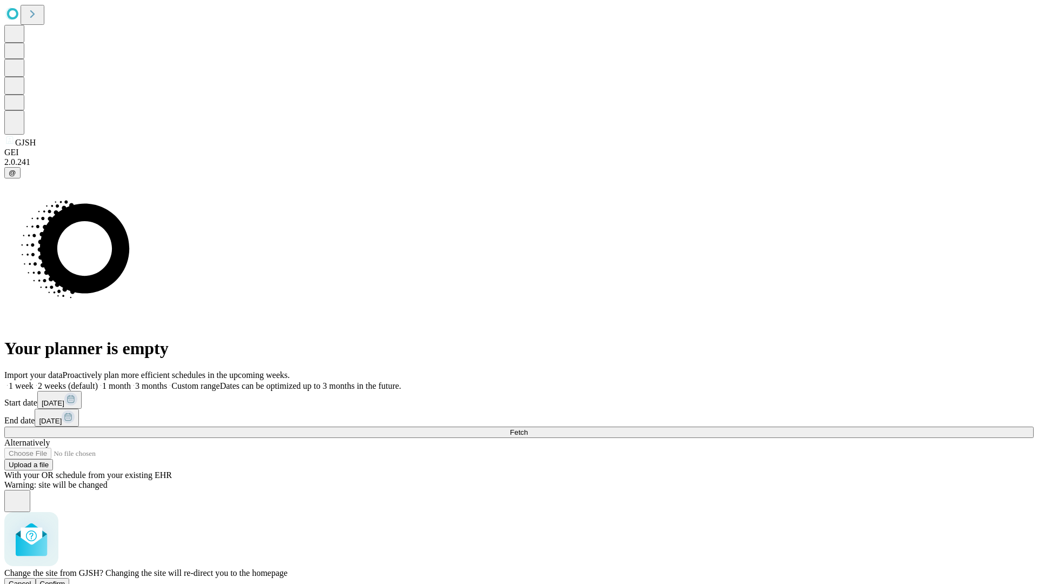
click at [65, 580] on span "Confirm" at bounding box center [52, 584] width 25 height 8
click at [98, 381] on label "2 weeks (default)" at bounding box center [66, 385] width 64 height 9
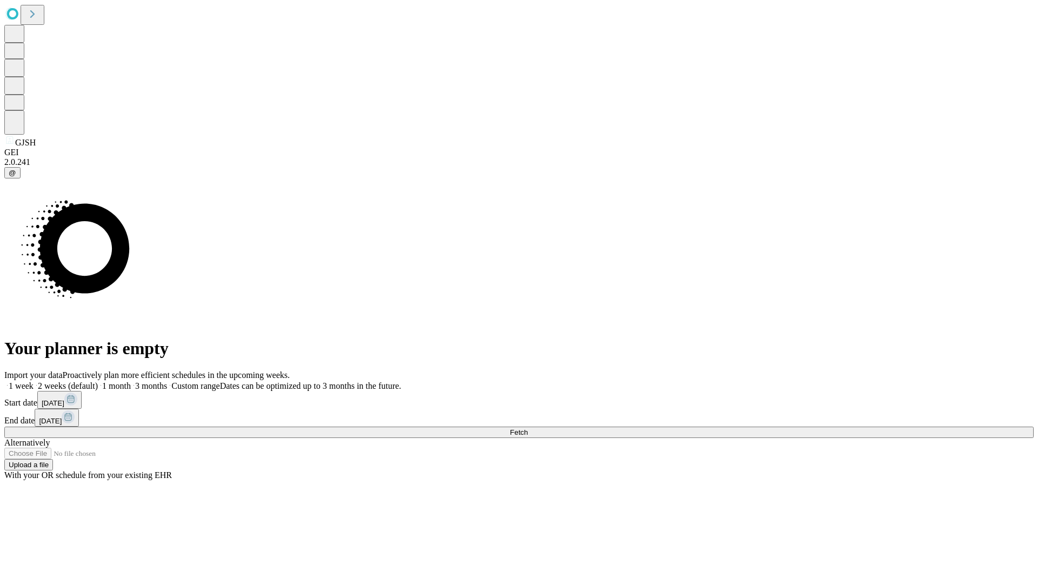
click at [528, 428] on span "Fetch" at bounding box center [519, 432] width 18 height 8
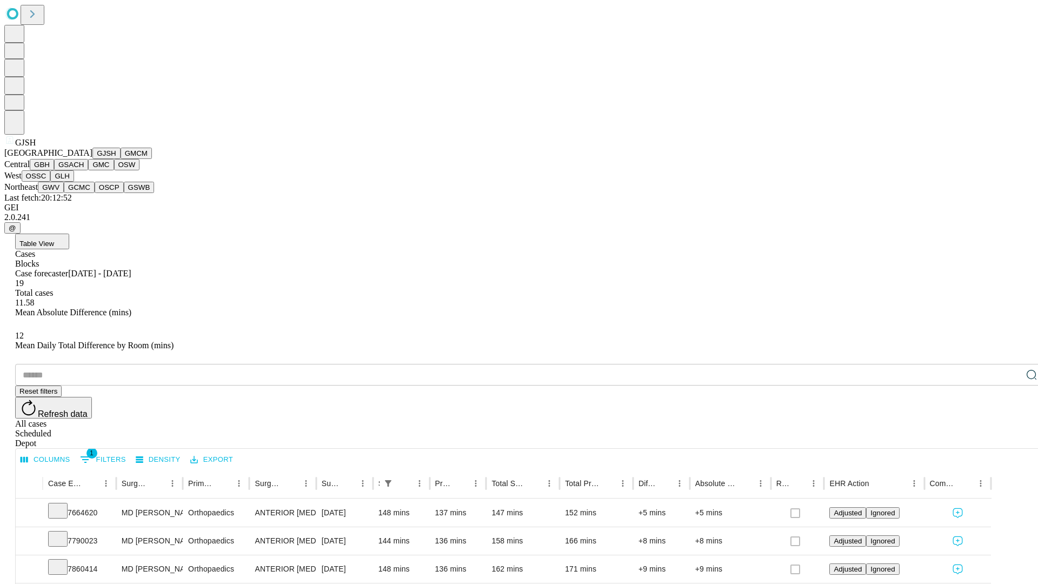
click at [121, 159] on button "GMCM" at bounding box center [136, 153] width 31 height 11
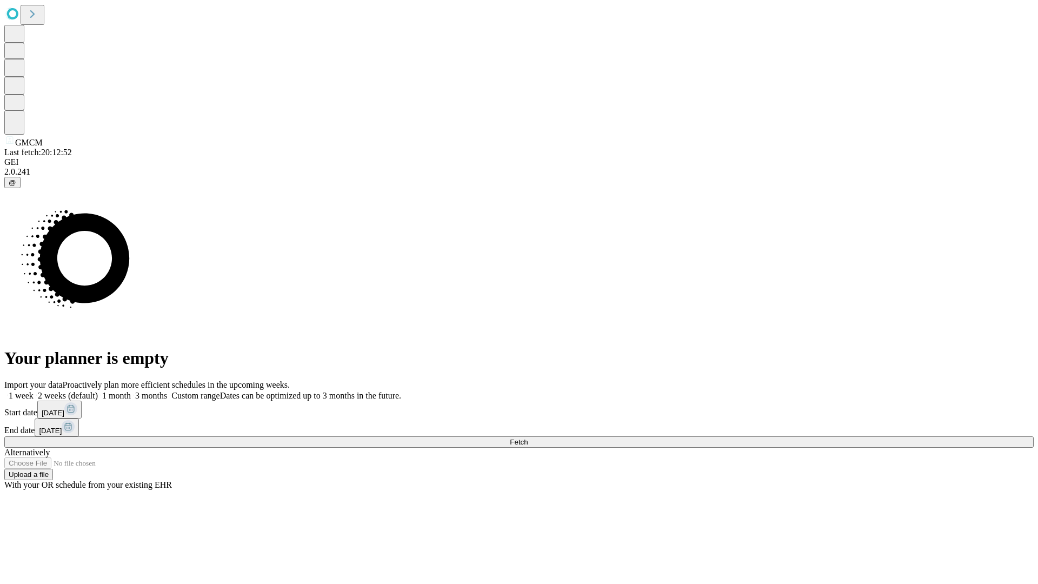
click at [98, 391] on label "2 weeks (default)" at bounding box center [66, 395] width 64 height 9
click at [528, 438] on span "Fetch" at bounding box center [519, 442] width 18 height 8
click at [98, 391] on label "2 weeks (default)" at bounding box center [66, 395] width 64 height 9
click at [528, 438] on span "Fetch" at bounding box center [519, 442] width 18 height 8
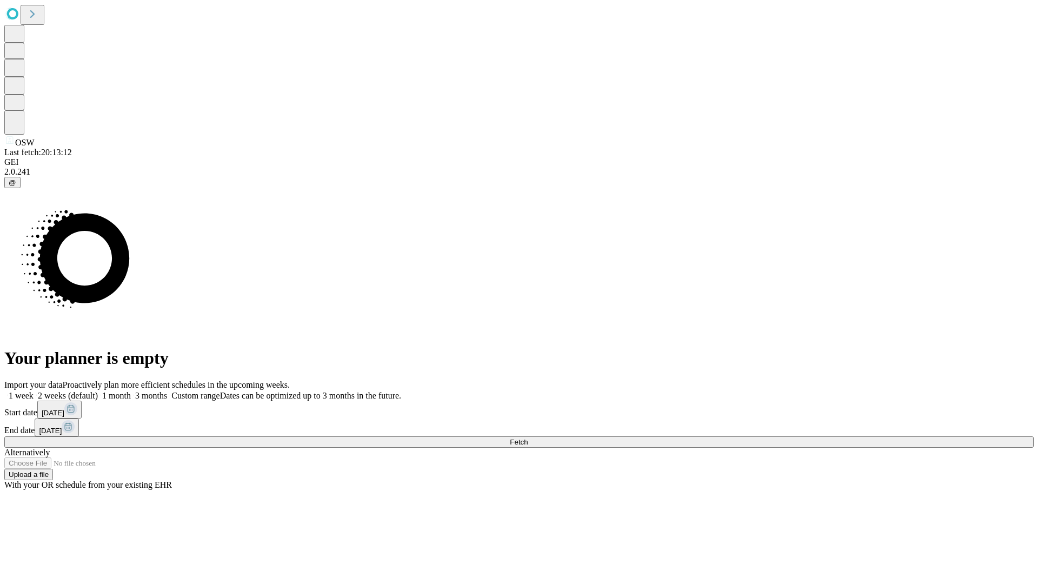
click at [98, 391] on label "2 weeks (default)" at bounding box center [66, 395] width 64 height 9
click at [528, 438] on span "Fetch" at bounding box center [519, 442] width 18 height 8
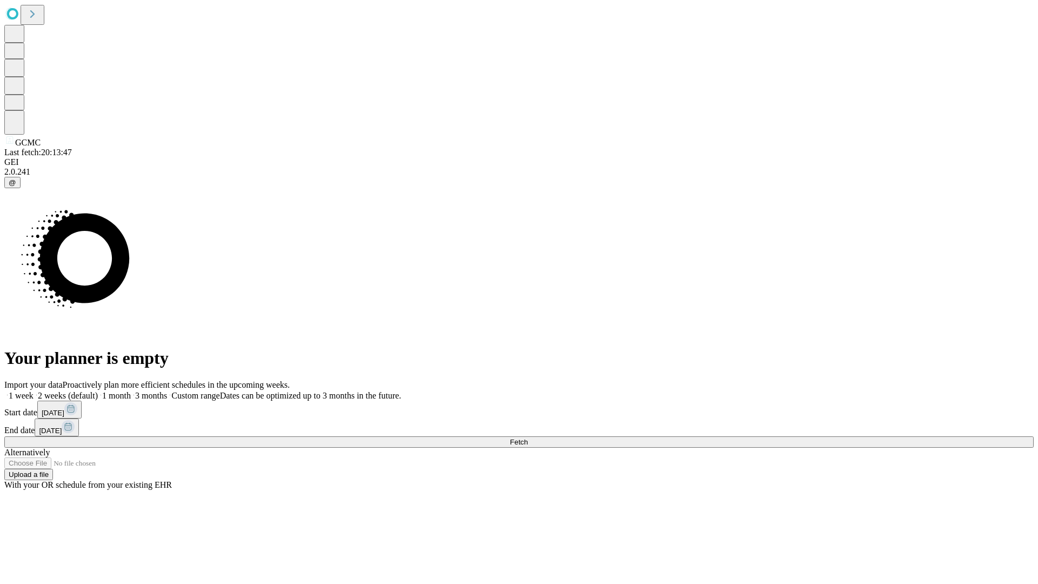
click at [98, 391] on label "2 weeks (default)" at bounding box center [66, 395] width 64 height 9
click at [528, 438] on span "Fetch" at bounding box center [519, 442] width 18 height 8
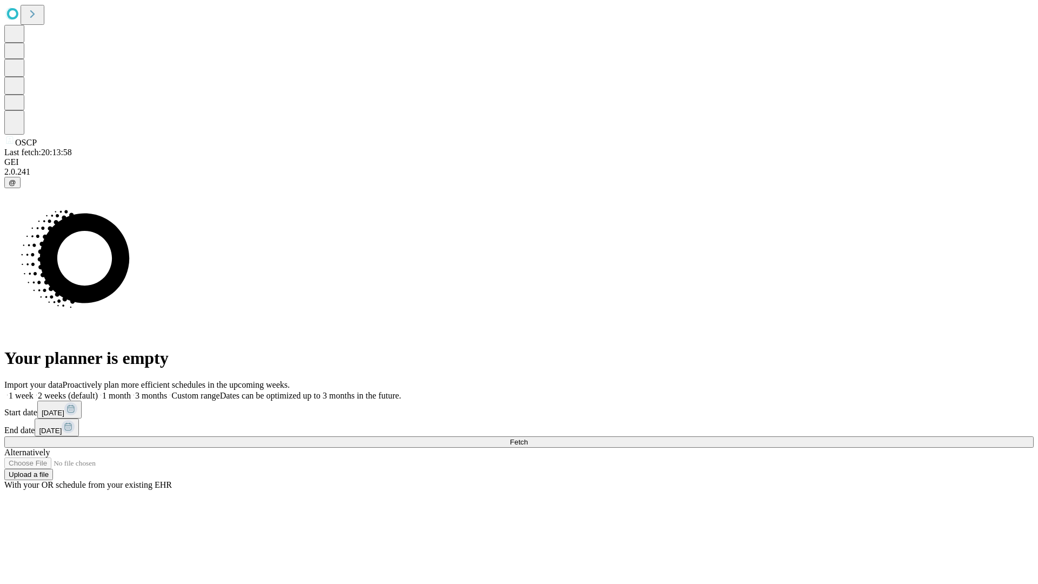
click at [528, 438] on span "Fetch" at bounding box center [519, 442] width 18 height 8
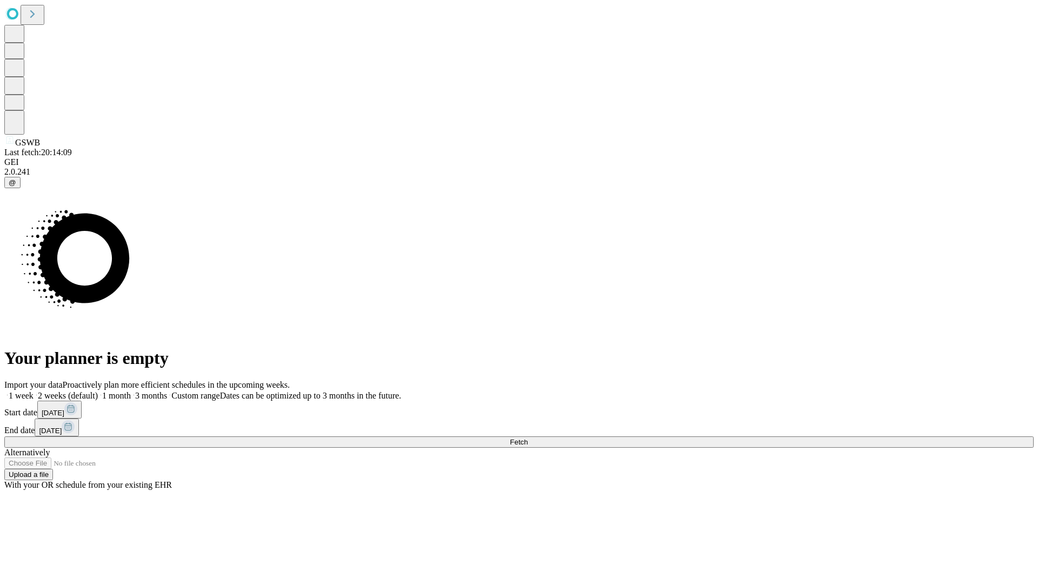
click at [98, 391] on label "2 weeks (default)" at bounding box center [66, 395] width 64 height 9
click at [528, 438] on span "Fetch" at bounding box center [519, 442] width 18 height 8
